Goal: Task Accomplishment & Management: Manage account settings

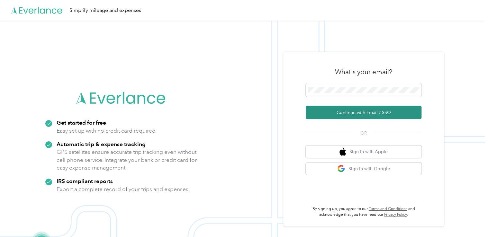
click at [364, 113] on button "Continue with Email / SSO" at bounding box center [364, 113] width 116 height 14
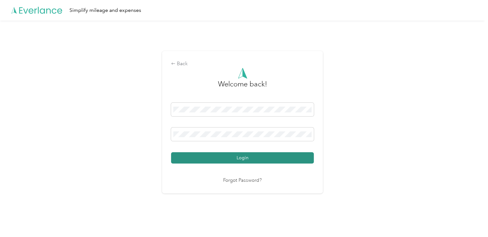
click at [243, 159] on button "Login" at bounding box center [242, 157] width 143 height 11
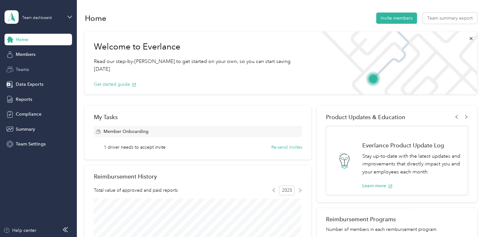
click at [19, 68] on span "Teams" at bounding box center [22, 69] width 13 height 7
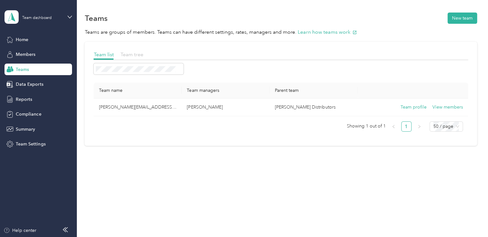
click at [127, 55] on span "Team tree" at bounding box center [131, 54] width 23 height 6
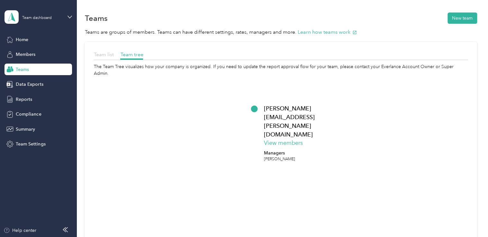
click at [103, 55] on span "Team list" at bounding box center [104, 54] width 20 height 6
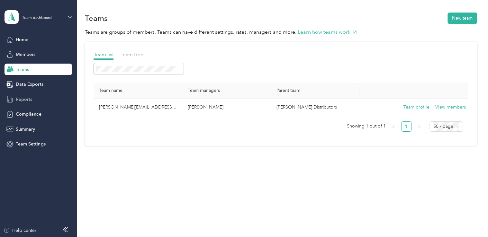
click at [26, 101] on span "Reports" at bounding box center [24, 99] width 16 height 7
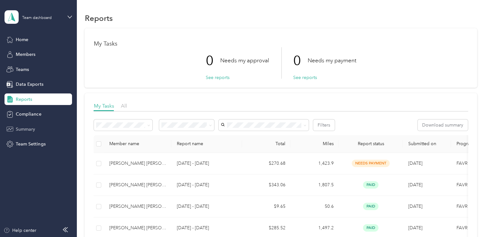
click at [27, 128] on span "Summary" at bounding box center [25, 129] width 19 height 7
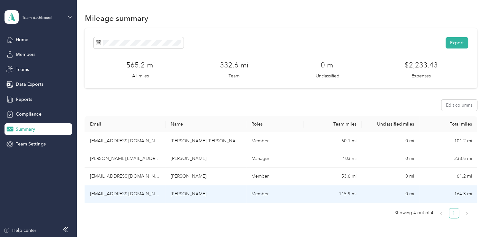
click at [119, 193] on td "[EMAIL_ADDRESS][DOMAIN_NAME]" at bounding box center [125, 195] width 81 height 18
